Goal: Use online tool/utility

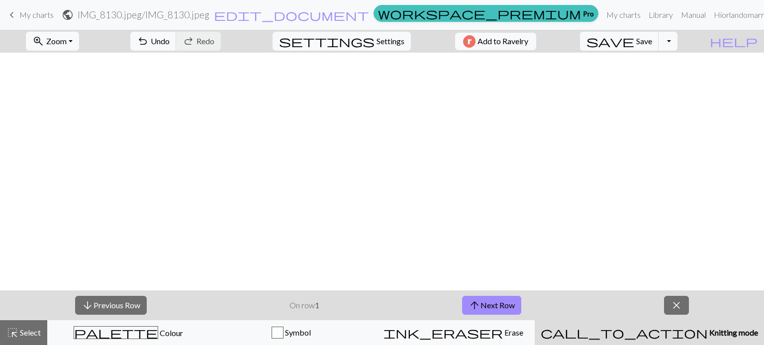
scroll to position [351, 2]
click at [479, 304] on span "arrow_upward" at bounding box center [474, 306] width 12 height 14
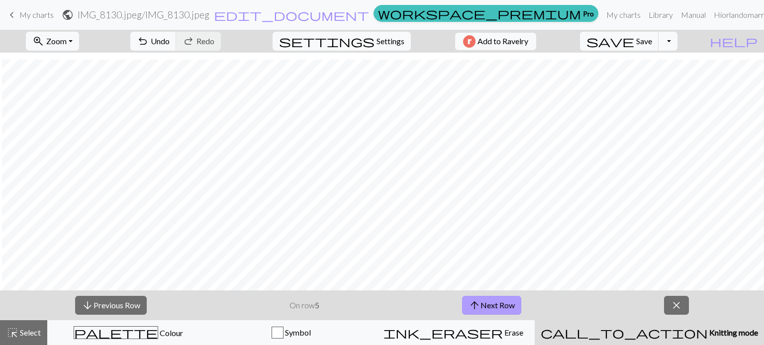
click at [479, 304] on span "arrow_upward" at bounding box center [474, 306] width 12 height 14
click at [483, 306] on button "arrow_upward Next Row" at bounding box center [491, 305] width 59 height 19
click at [506, 307] on button "arrow_upward Next Row" at bounding box center [491, 305] width 59 height 19
click at [475, 308] on span "arrow_upward" at bounding box center [474, 306] width 12 height 14
click at [504, 306] on button "arrow_upward Next Row" at bounding box center [491, 305] width 59 height 19
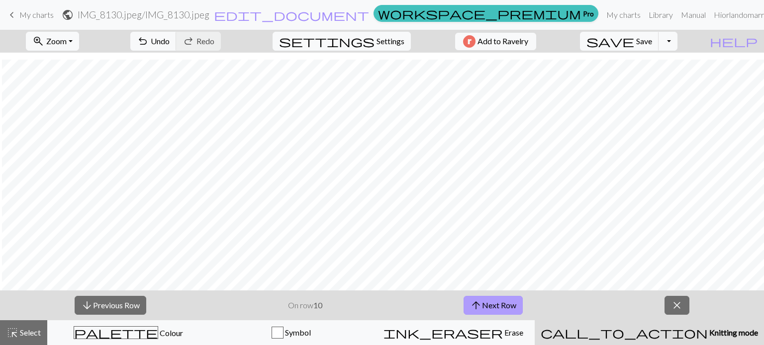
click at [486, 308] on button "arrow_upward Next Row" at bounding box center [492, 305] width 59 height 19
